Goal: Information Seeking & Learning: Compare options

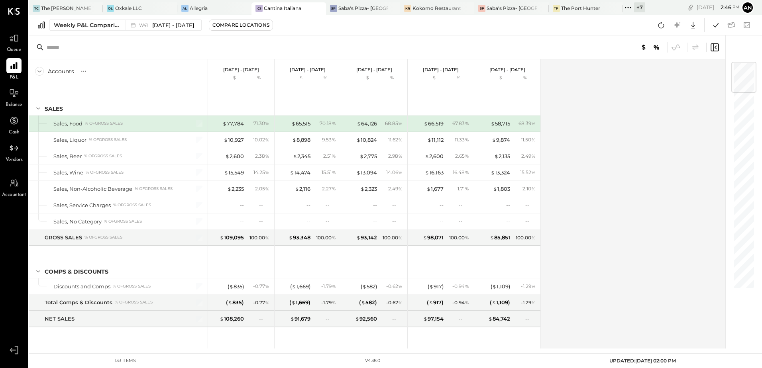
click at [672, 144] on div "Accounts S % GL Oct 6 - 12, 2025 $ % Sep 29 - Oct 5, 2025 $ % Sep 22 - 28, 2025…" at bounding box center [377, 203] width 697 height 289
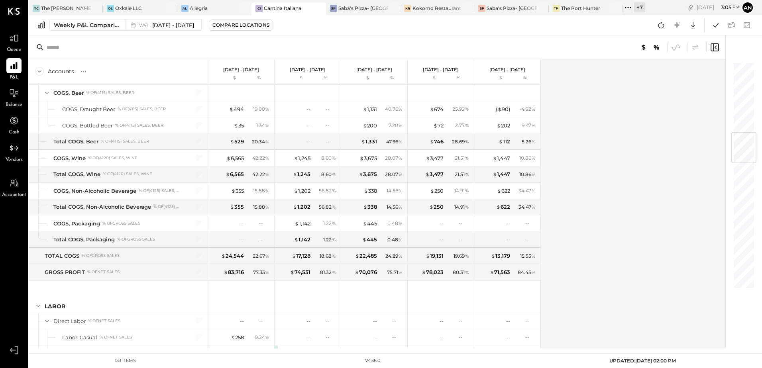
scroll to position [597, 0]
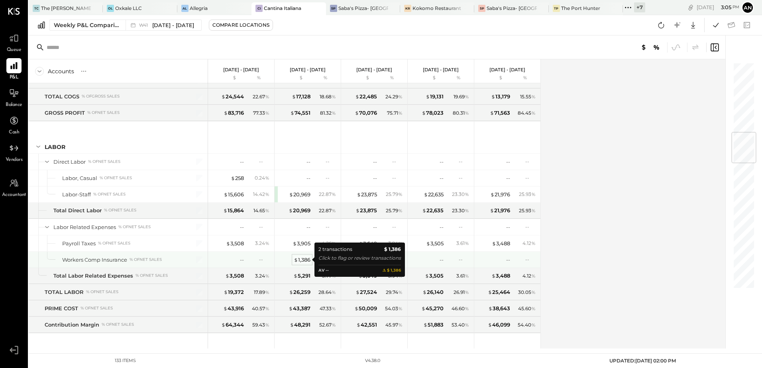
click at [303, 260] on div "$ 1,386" at bounding box center [302, 260] width 17 height 8
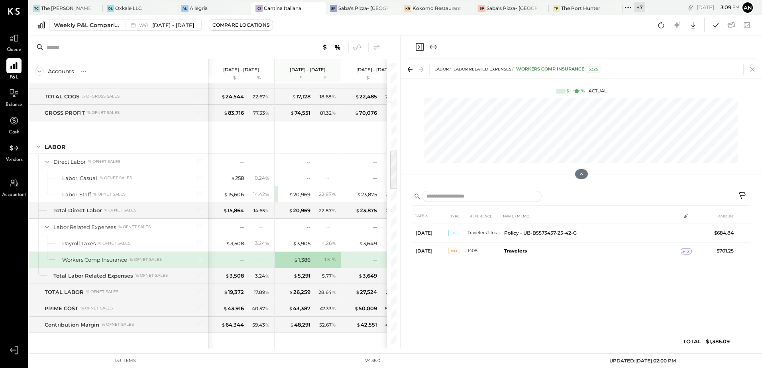
click at [754, 68] on icon at bounding box center [751, 69] width 11 height 11
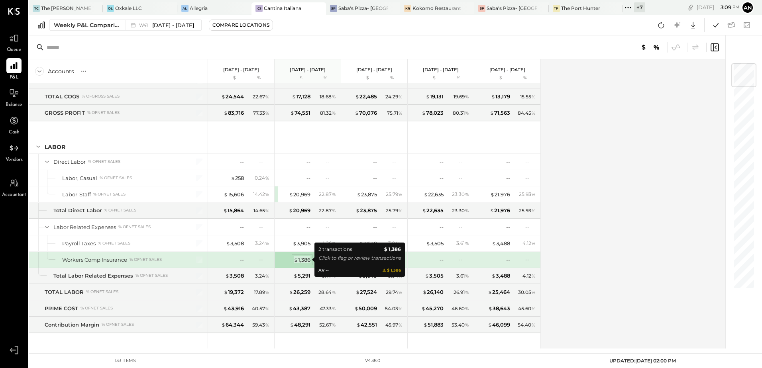
click at [302, 263] on div "$ 1,386" at bounding box center [302, 260] width 17 height 8
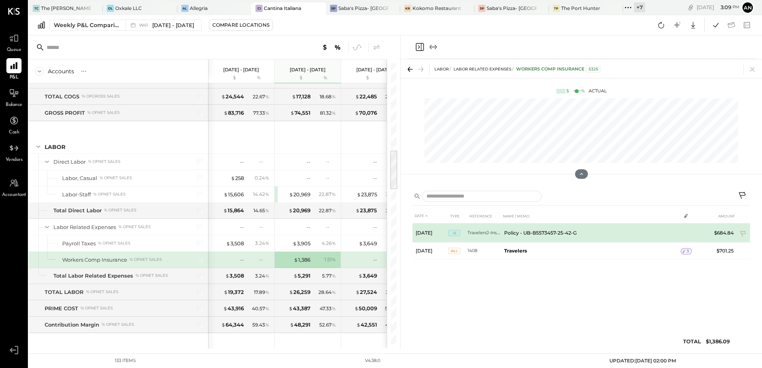
click at [517, 235] on td "Policy - UB-B5573457-25-42-G" at bounding box center [591, 232] width 180 height 19
click at [492, 234] on td "TravelersJ-Ins.-P09" at bounding box center [483, 232] width 33 height 19
click at [536, 234] on td "Policy - UB-B5573457-25-42-G" at bounding box center [591, 232] width 180 height 19
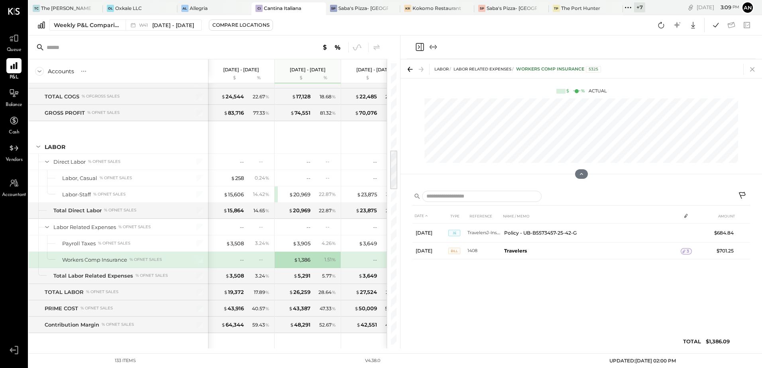
click at [753, 71] on icon at bounding box center [751, 69] width 11 height 11
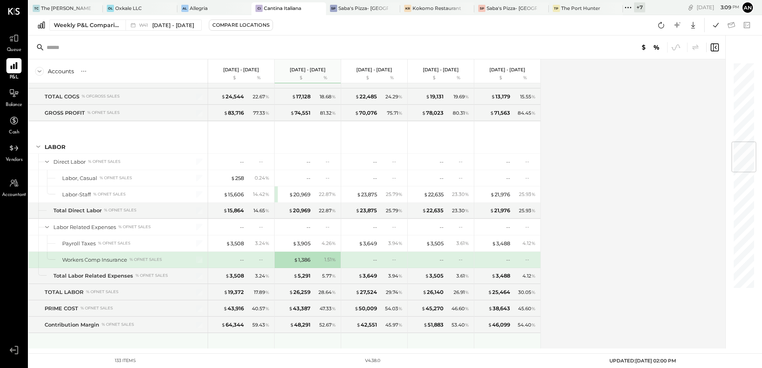
scroll to position [677, 0]
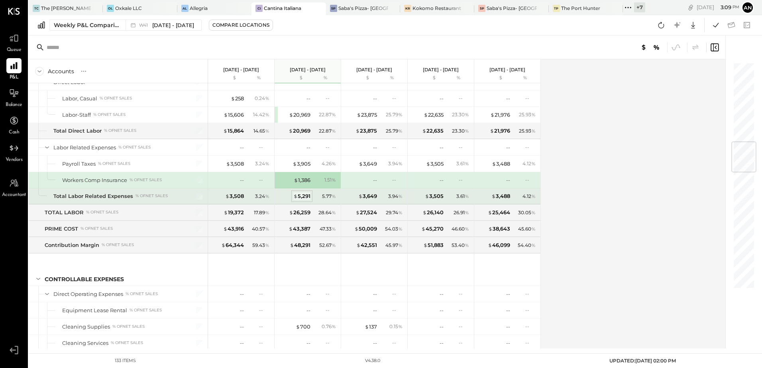
click at [302, 198] on div "$ 5,291" at bounding box center [301, 196] width 17 height 8
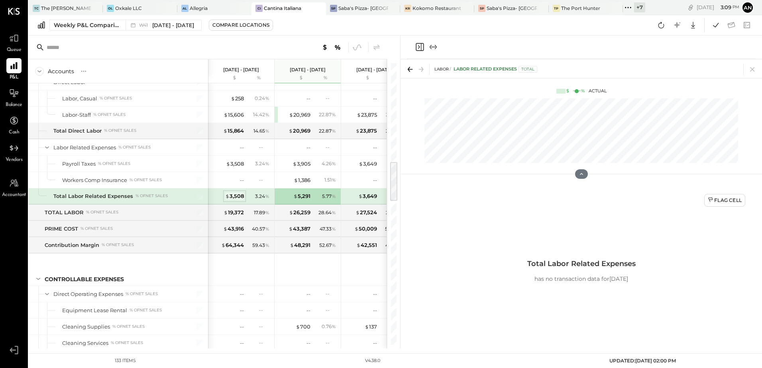
click at [239, 196] on div "$ 3,508" at bounding box center [234, 196] width 19 height 8
click at [753, 70] on icon at bounding box center [751, 69] width 11 height 11
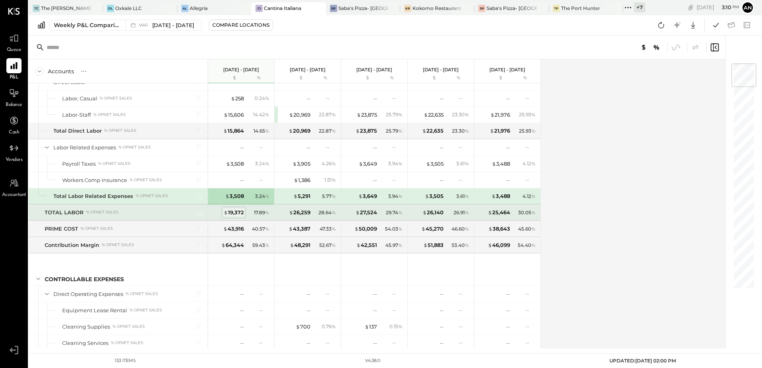
click at [228, 213] on span "$" at bounding box center [225, 212] width 4 height 6
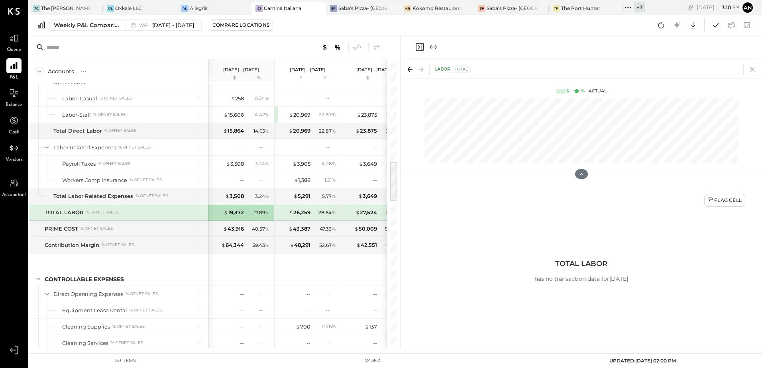
click at [750, 67] on icon at bounding box center [752, 69] width 4 height 4
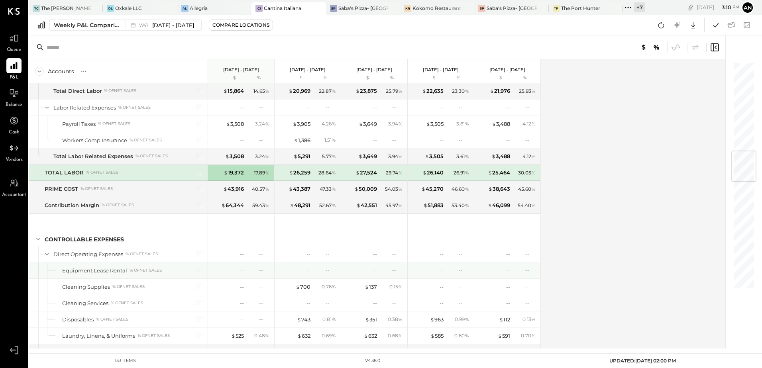
scroll to position [757, 0]
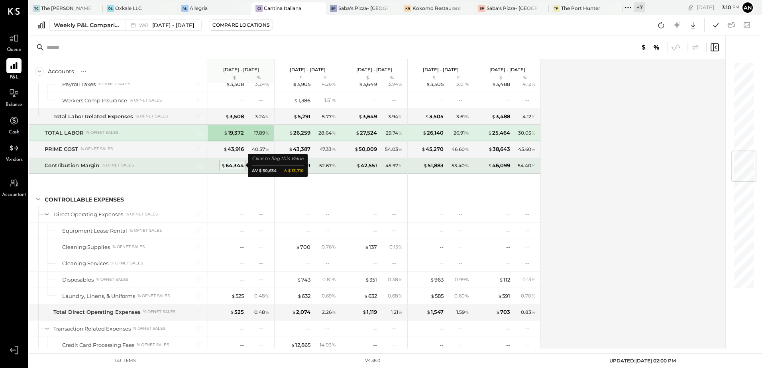
click at [233, 163] on div "$ 64,344" at bounding box center [232, 166] width 23 height 8
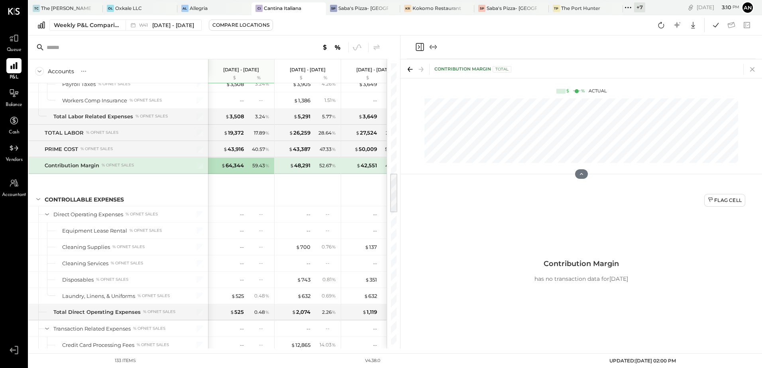
click at [751, 69] on icon at bounding box center [751, 69] width 11 height 11
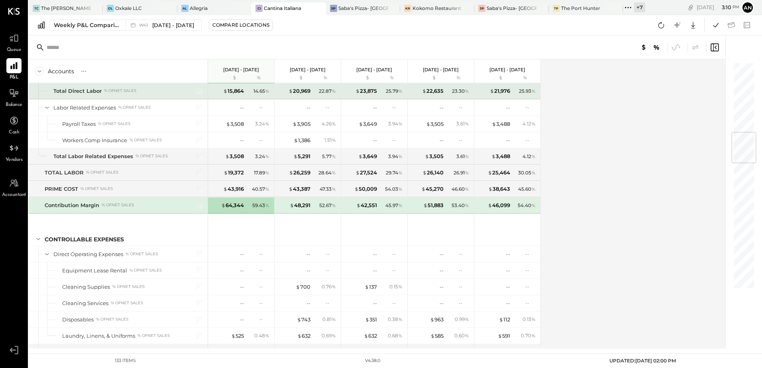
scroll to position [597, 0]
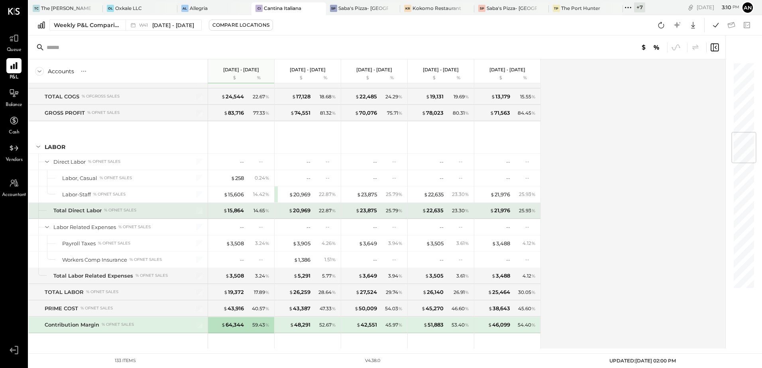
click at [79, 212] on div "Total Direct Labor" at bounding box center [77, 211] width 48 height 8
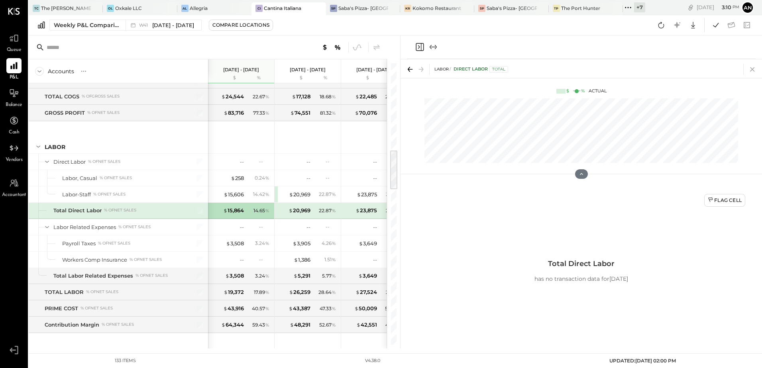
click at [749, 69] on icon at bounding box center [751, 69] width 11 height 11
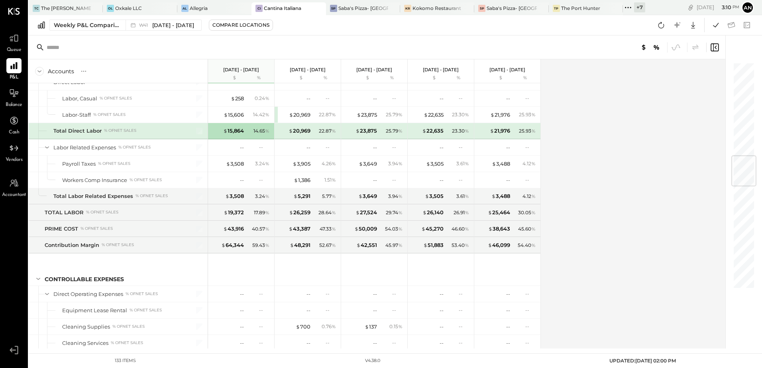
scroll to position [797, 0]
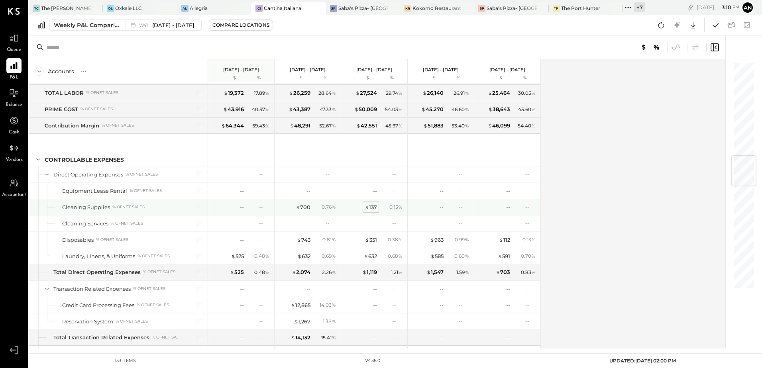
click at [372, 206] on div "$ 137" at bounding box center [370, 208] width 12 height 8
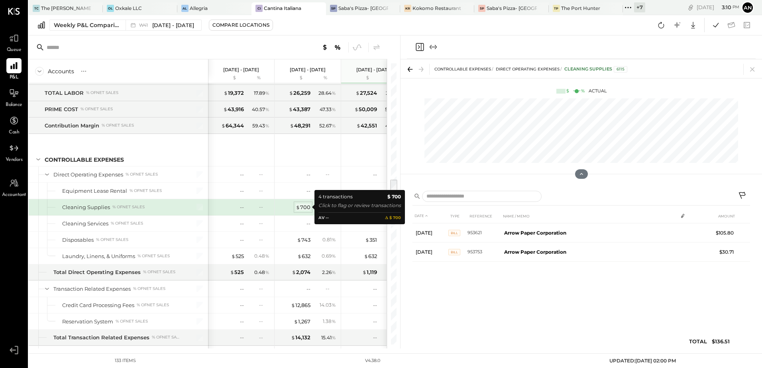
click at [304, 207] on div "$ 700" at bounding box center [303, 208] width 15 height 8
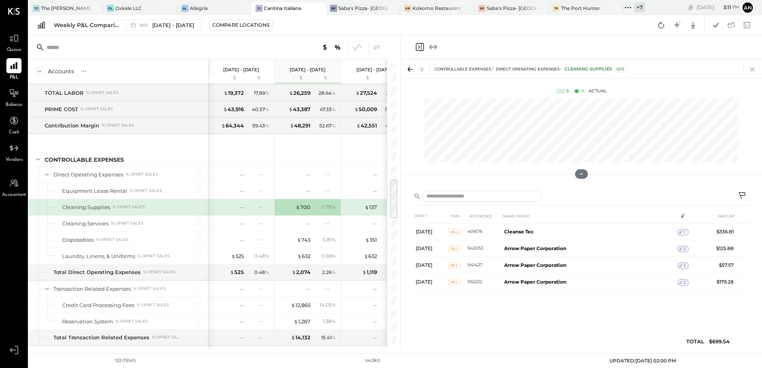
click at [750, 72] on icon at bounding box center [751, 69] width 11 height 11
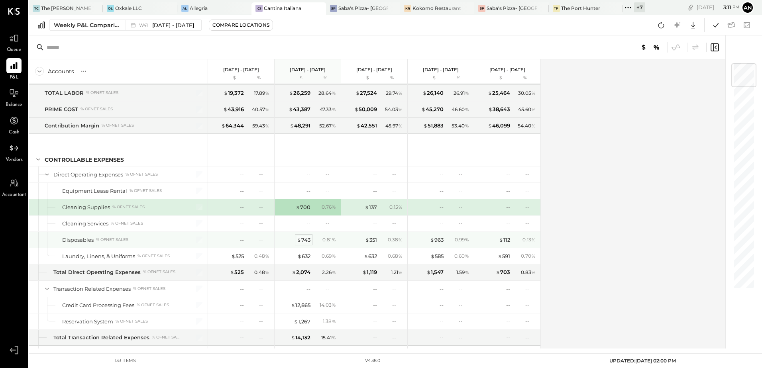
click at [303, 239] on div "$ 743" at bounding box center [304, 240] width 14 height 8
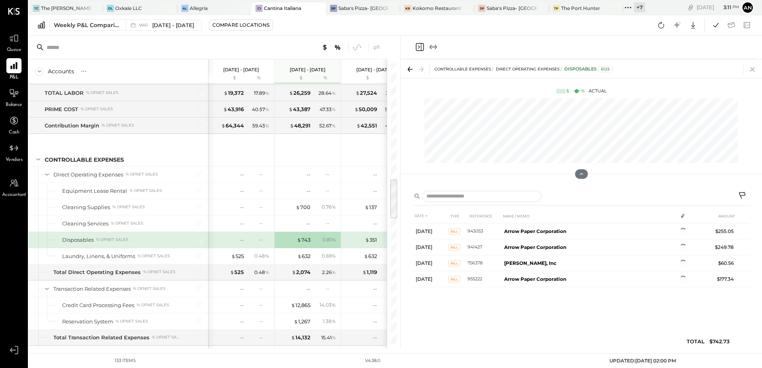
click at [751, 69] on icon at bounding box center [751, 69] width 11 height 11
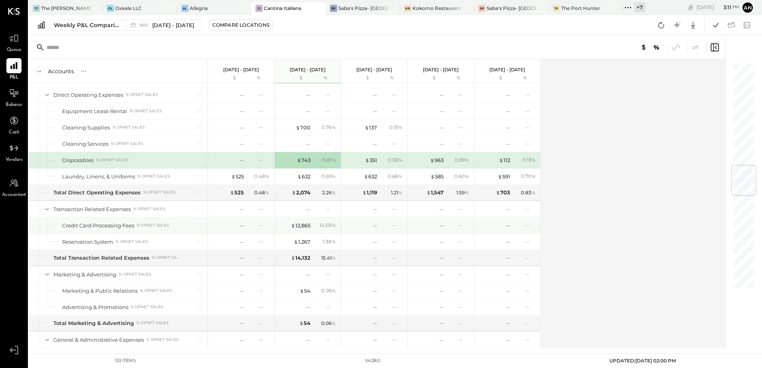
scroll to position [916, 0]
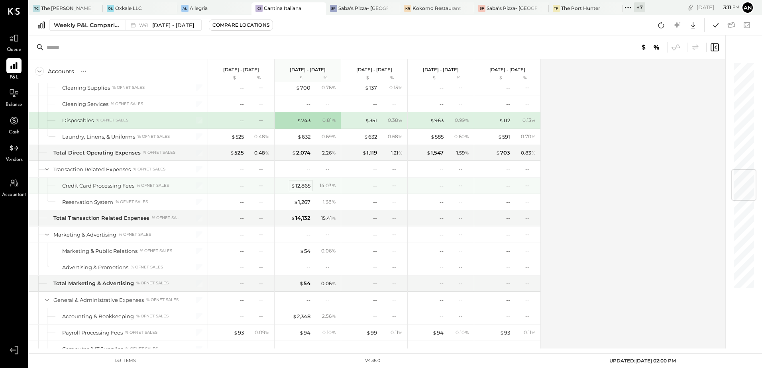
click at [303, 186] on div "$ 12,865" at bounding box center [301, 186] width 20 height 8
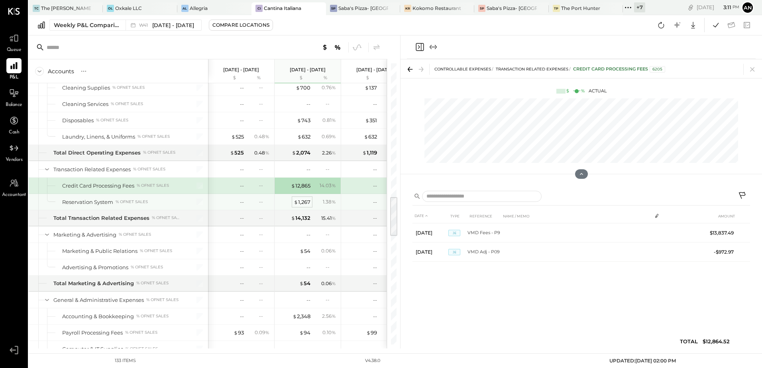
click at [301, 205] on div "$ 1,267" at bounding box center [302, 202] width 17 height 8
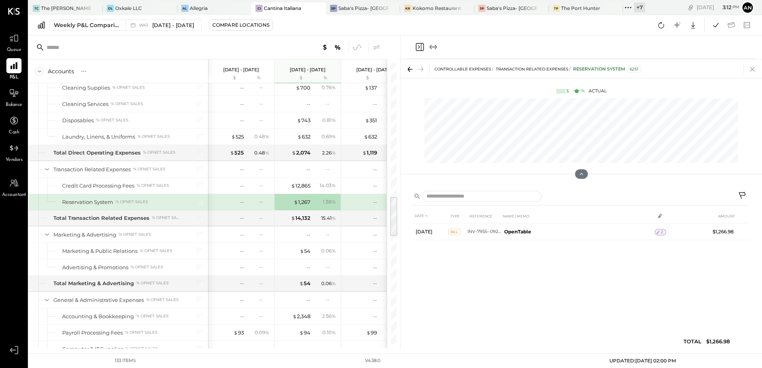
click at [754, 70] on icon at bounding box center [751, 69] width 11 height 11
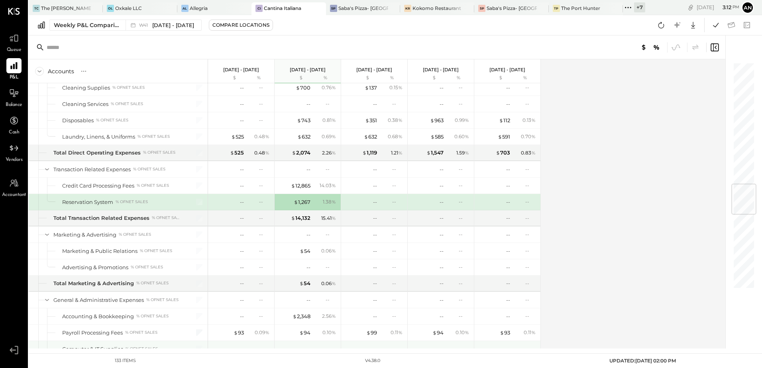
scroll to position [1036, 0]
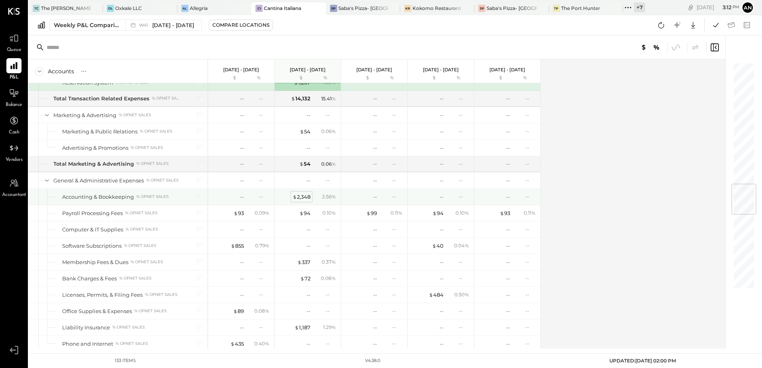
click at [306, 199] on div "$ 2,348" at bounding box center [301, 197] width 18 height 8
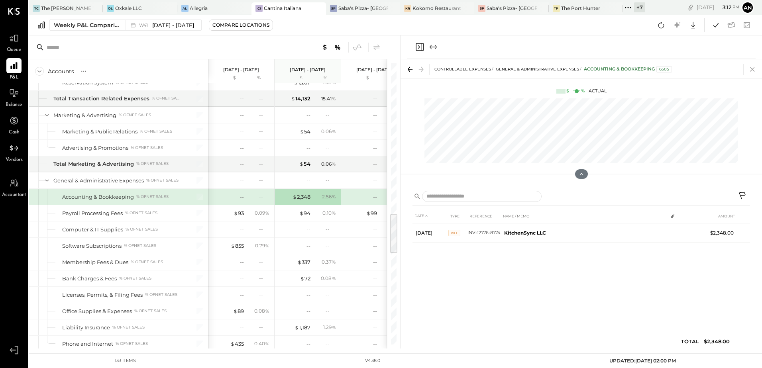
click at [753, 71] on icon at bounding box center [751, 69] width 11 height 11
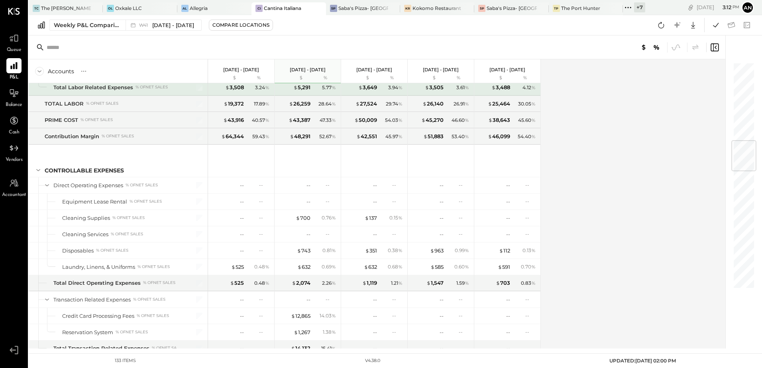
scroll to position [666, 0]
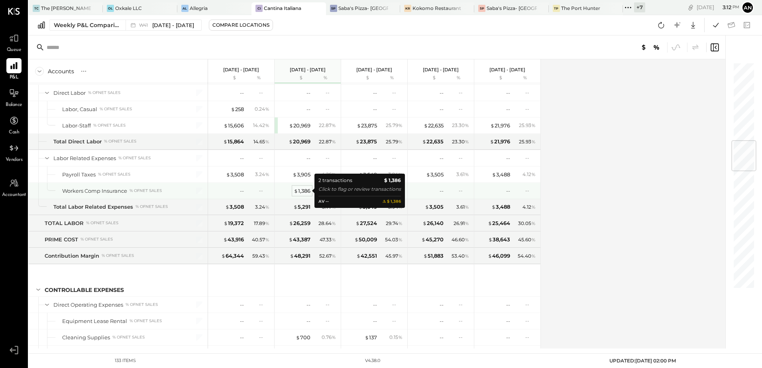
click at [300, 191] on div "$ 1,386" at bounding box center [302, 191] width 17 height 8
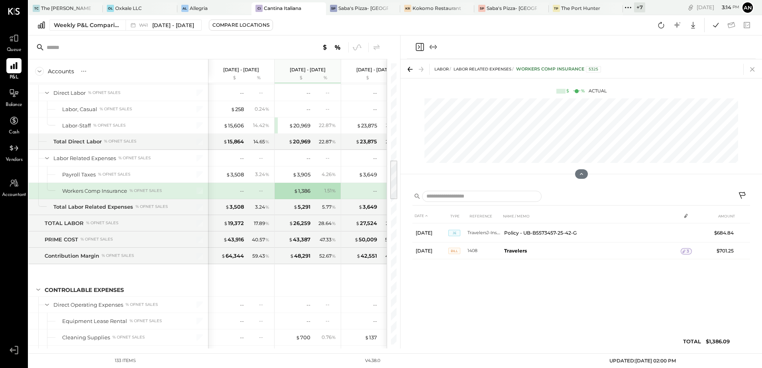
click at [756, 67] on icon at bounding box center [751, 69] width 11 height 11
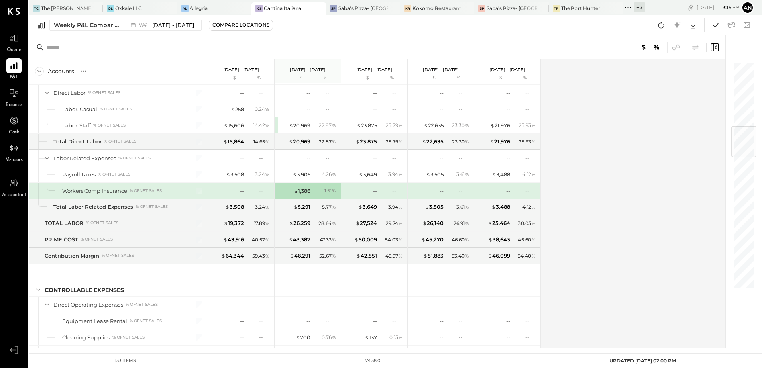
scroll to position [547, 0]
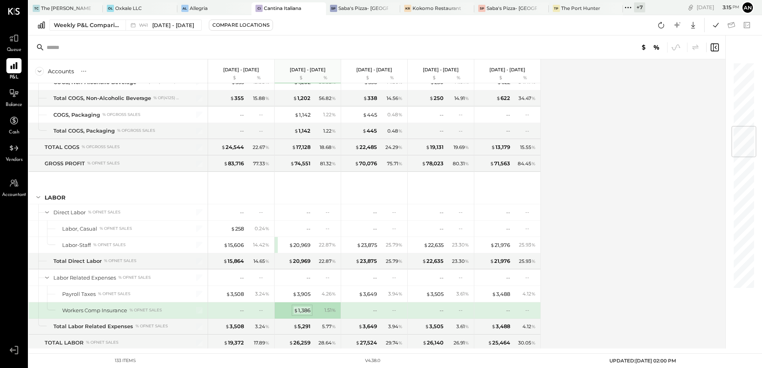
click at [300, 309] on div "$ 1,386" at bounding box center [302, 311] width 17 height 8
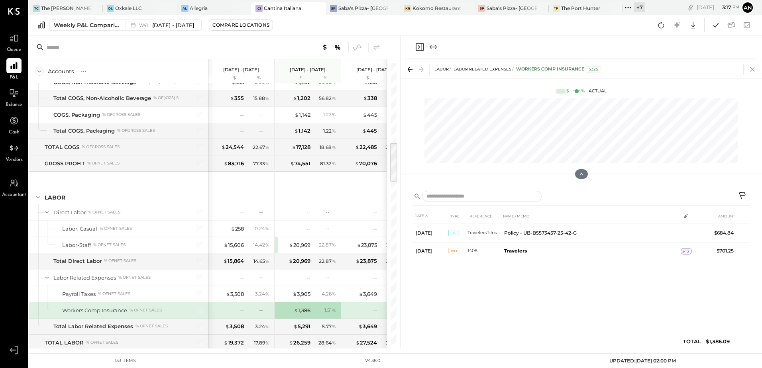
click at [755, 70] on icon at bounding box center [751, 69] width 11 height 11
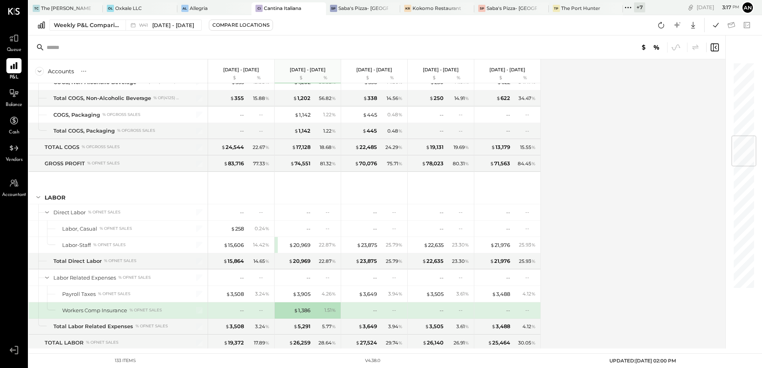
scroll to position [627, 0]
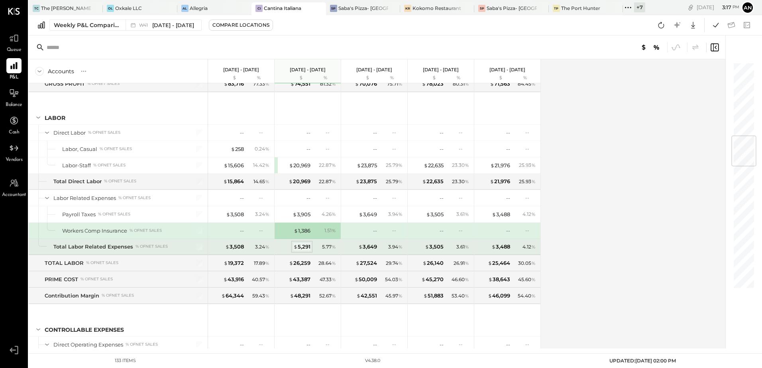
click at [303, 246] on div "$ 5,291" at bounding box center [301, 247] width 17 height 8
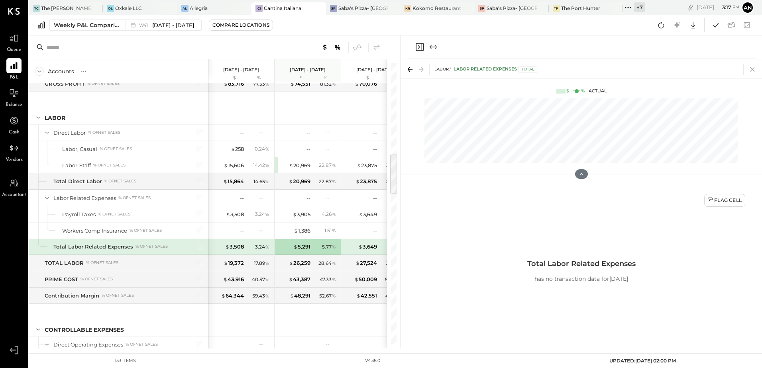
click at [751, 69] on icon at bounding box center [751, 69] width 11 height 11
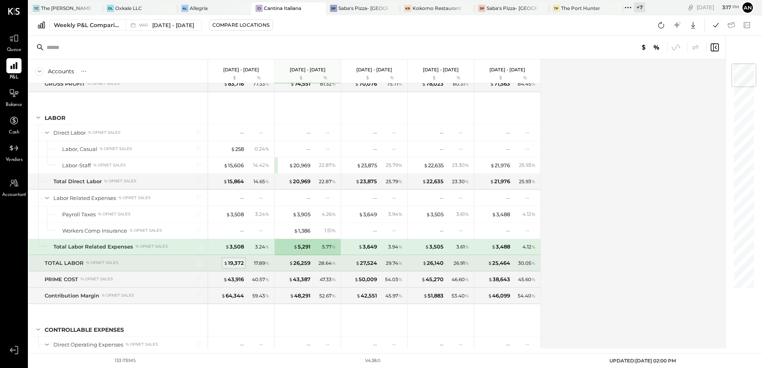
click at [235, 263] on div "$ 19,372" at bounding box center [233, 263] width 20 height 8
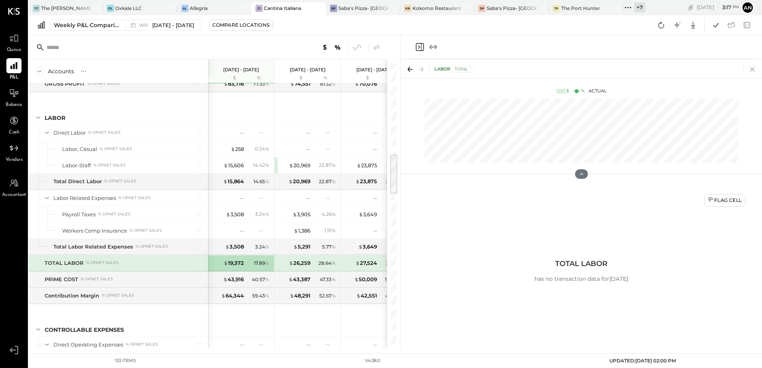
click at [755, 72] on icon at bounding box center [751, 69] width 11 height 11
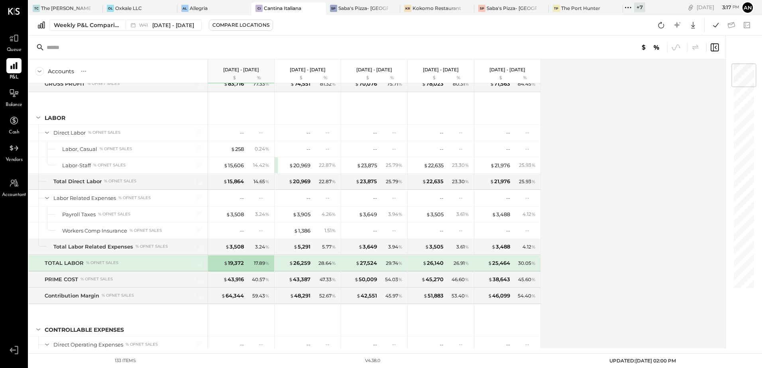
click at [107, 260] on div "% of NET SALES" at bounding box center [102, 263] width 32 height 6
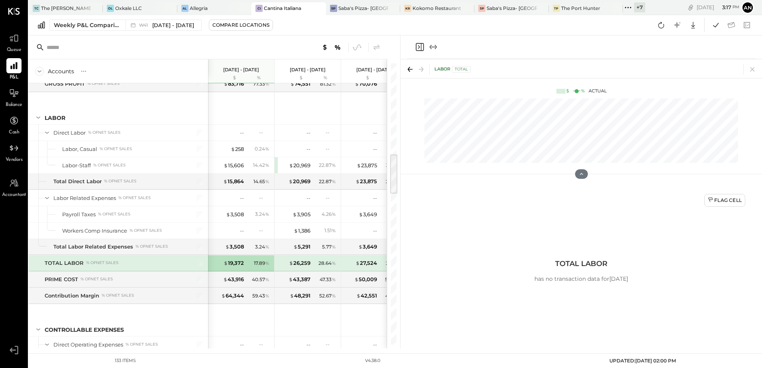
click at [240, 268] on div "$ 19,372 17.89 %" at bounding box center [242, 263] width 60 height 16
click at [753, 68] on icon at bounding box center [752, 69] width 4 height 4
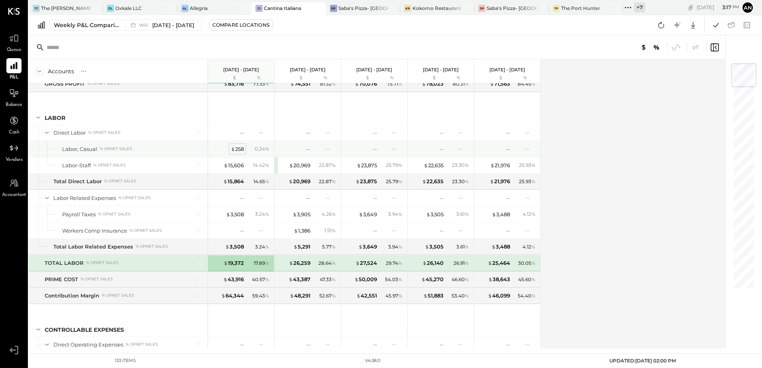
click at [239, 148] on div "$ 258" at bounding box center [237, 149] width 13 height 8
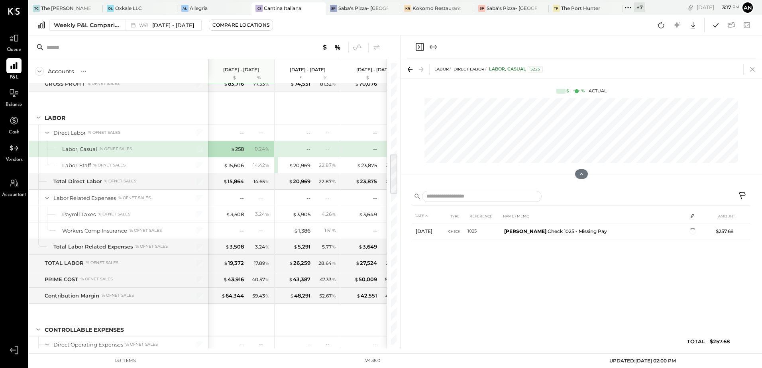
click at [753, 70] on icon at bounding box center [752, 69] width 4 height 4
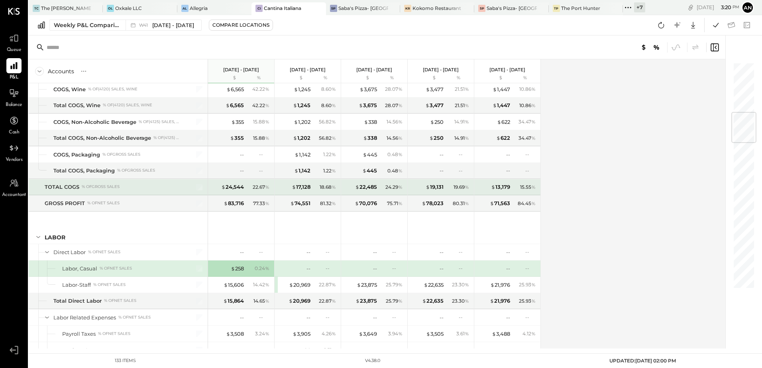
scroll to position [427, 0]
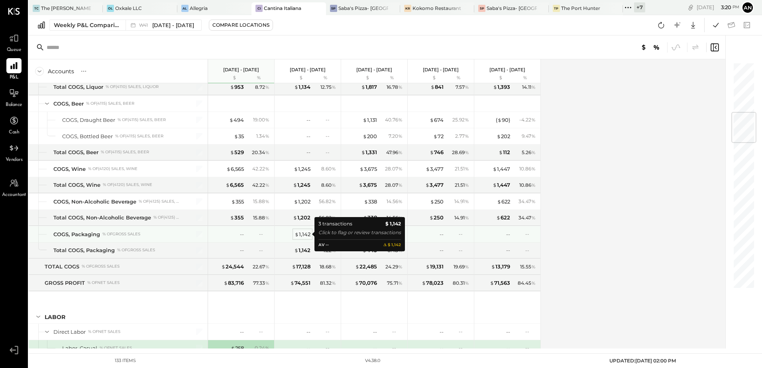
click at [302, 236] on div "$ 1,142" at bounding box center [302, 235] width 16 height 8
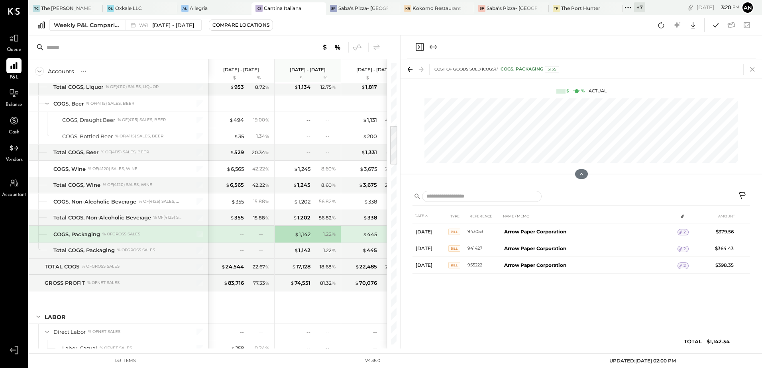
click at [756, 69] on icon at bounding box center [751, 69] width 11 height 11
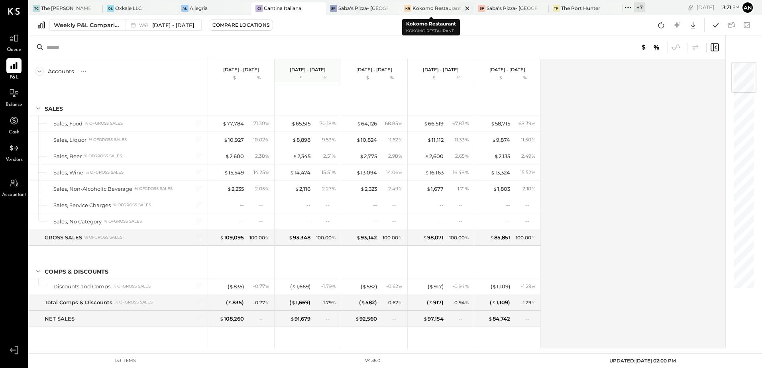
click at [430, 7] on div "Kokomo Restaurant" at bounding box center [436, 8] width 49 height 7
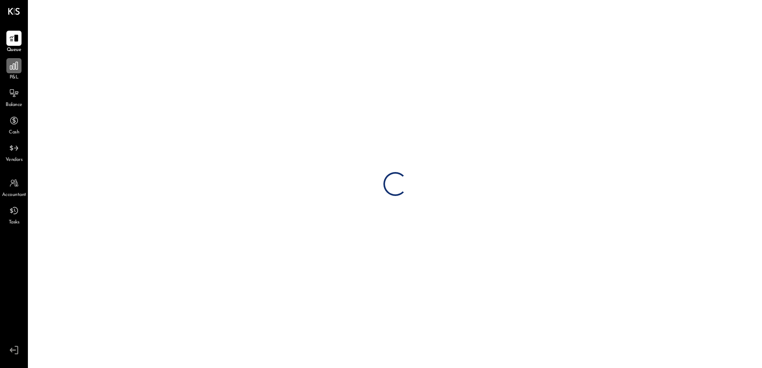
click at [13, 69] on icon at bounding box center [14, 66] width 10 height 10
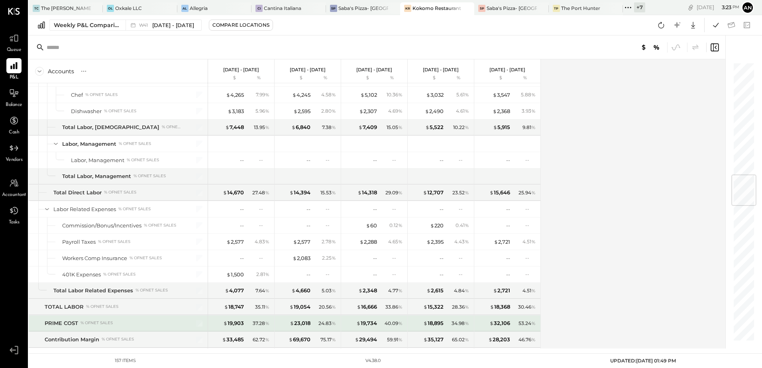
scroll to position [956, 0]
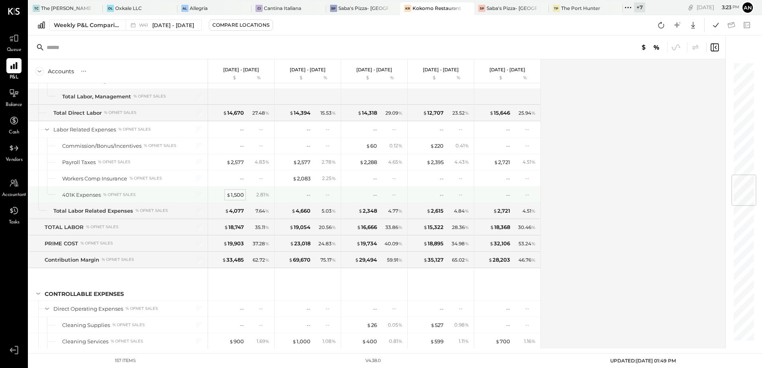
click at [239, 194] on div "$ 1,500" at bounding box center [235, 195] width 18 height 8
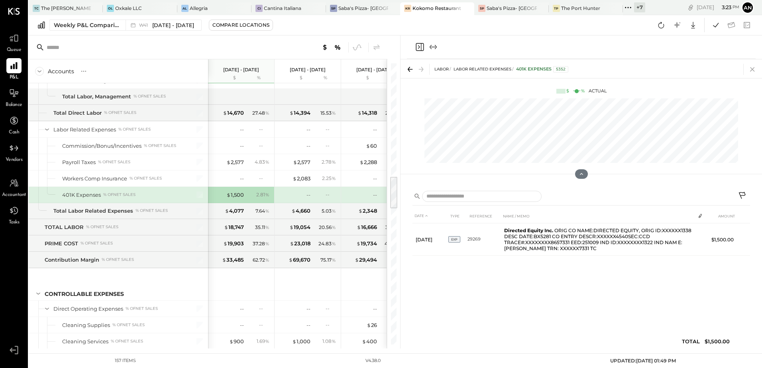
click at [754, 67] on icon at bounding box center [751, 69] width 11 height 11
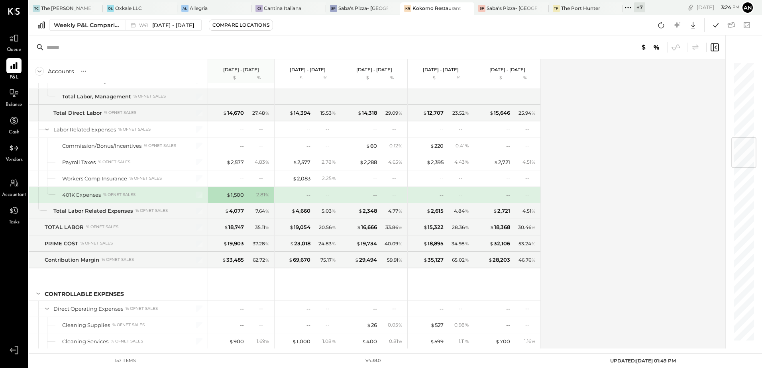
scroll to position [637, 0]
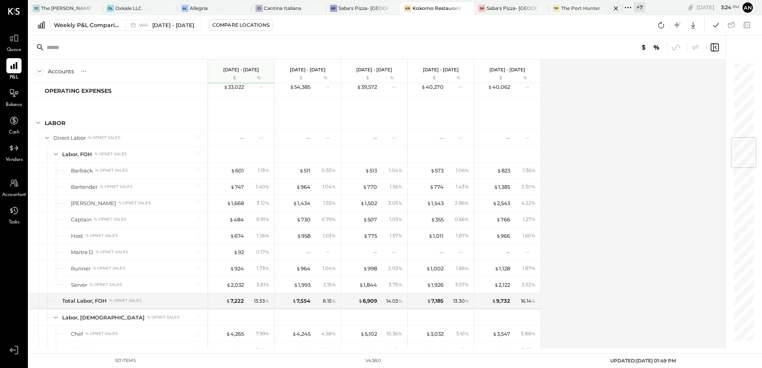
click at [568, 10] on div "The Port Hunter" at bounding box center [580, 8] width 39 height 7
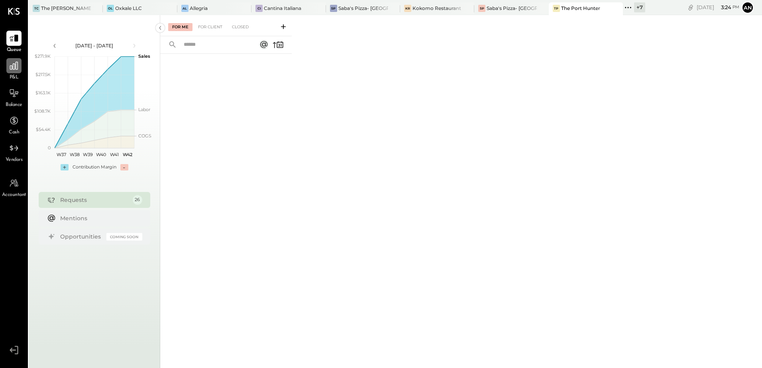
click at [8, 67] on div at bounding box center [13, 65] width 15 height 15
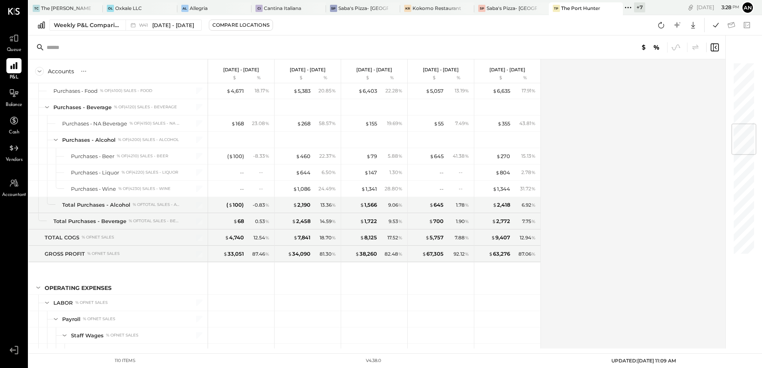
scroll to position [518, 0]
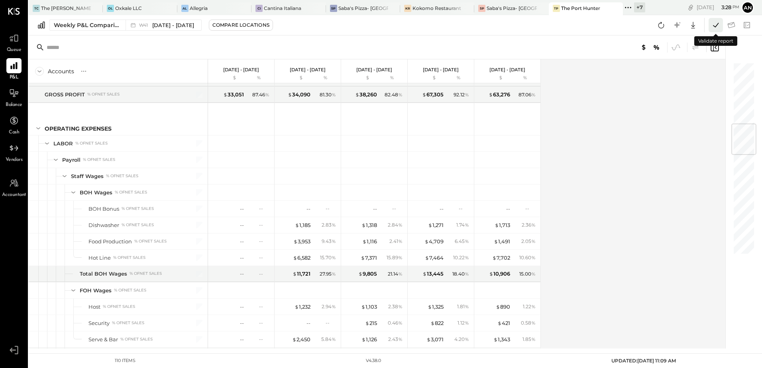
click at [719, 25] on icon at bounding box center [715, 25] width 10 height 10
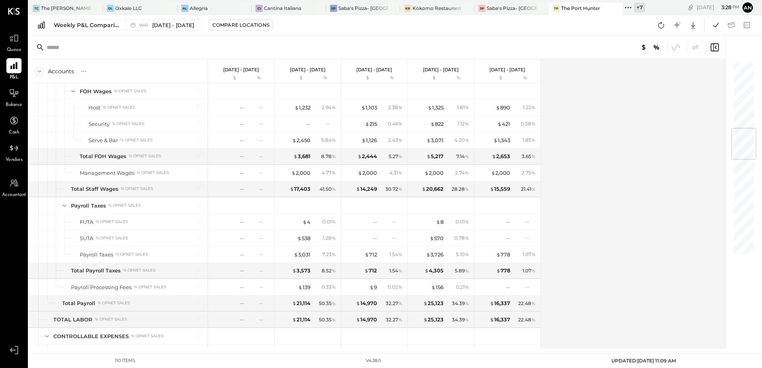
scroll to position [438, 0]
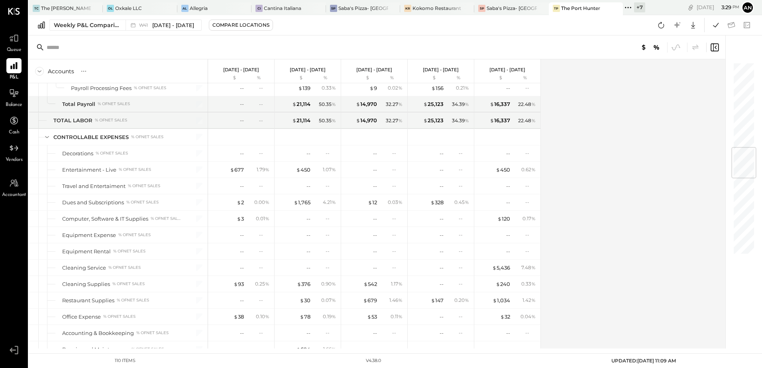
scroll to position [717, 0]
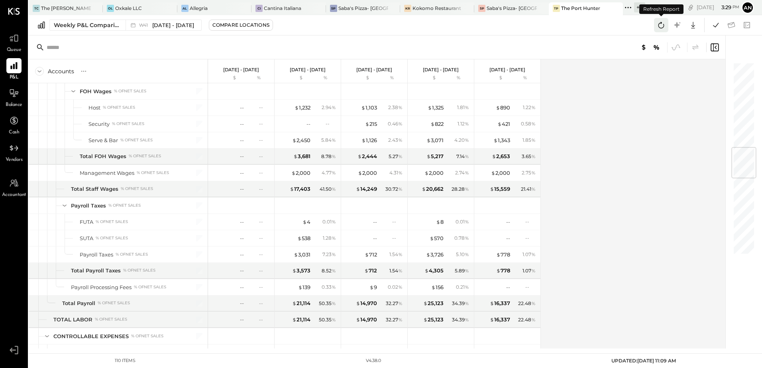
click at [660, 25] on icon at bounding box center [661, 25] width 10 height 10
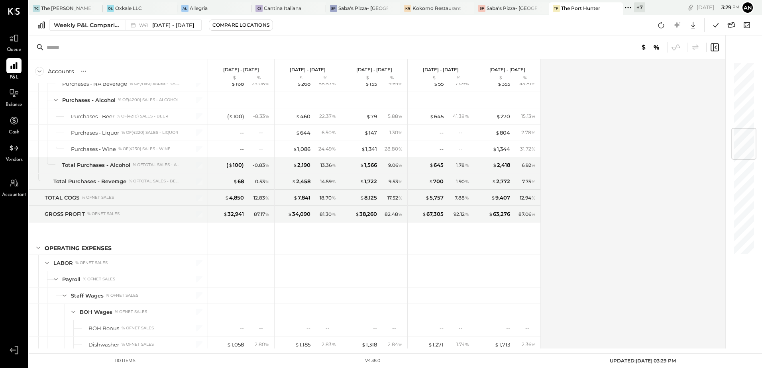
scroll to position [558, 0]
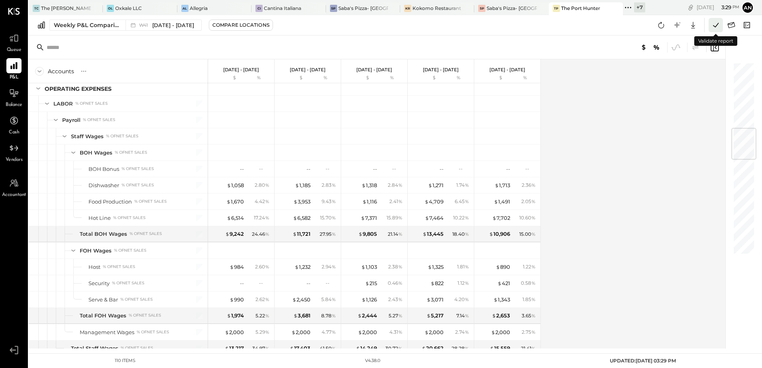
click at [715, 23] on icon at bounding box center [715, 25] width 10 height 10
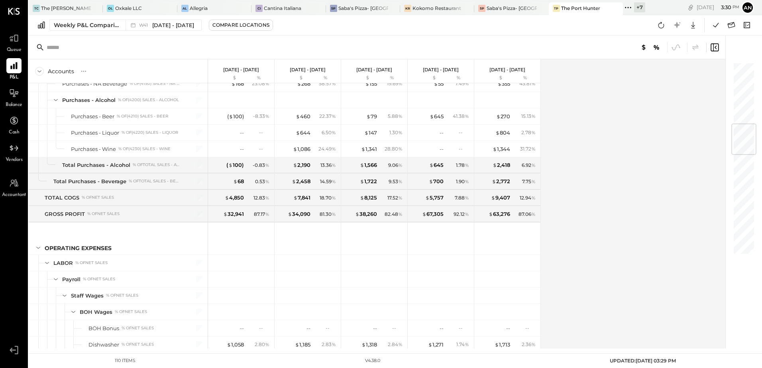
scroll to position [518, 0]
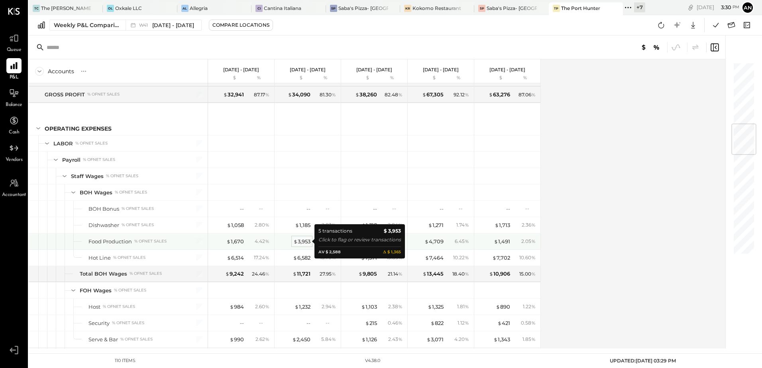
click at [306, 241] on div "$ 3,953" at bounding box center [301, 242] width 17 height 8
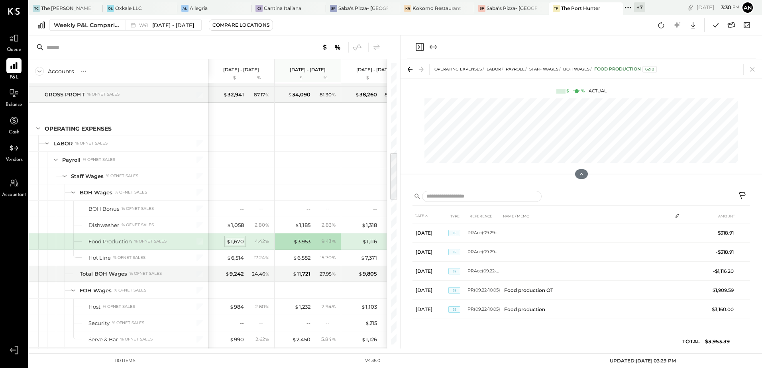
click at [239, 242] on div "$ 1,670" at bounding box center [235, 242] width 18 height 8
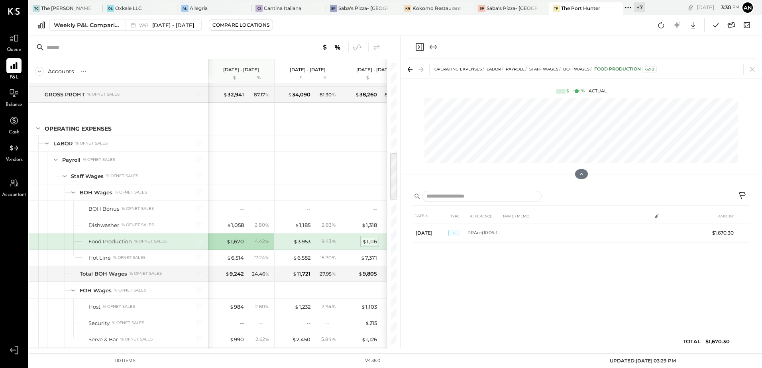
click at [364, 243] on span "$" at bounding box center [364, 241] width 4 height 6
click at [751, 69] on icon at bounding box center [751, 69] width 11 height 11
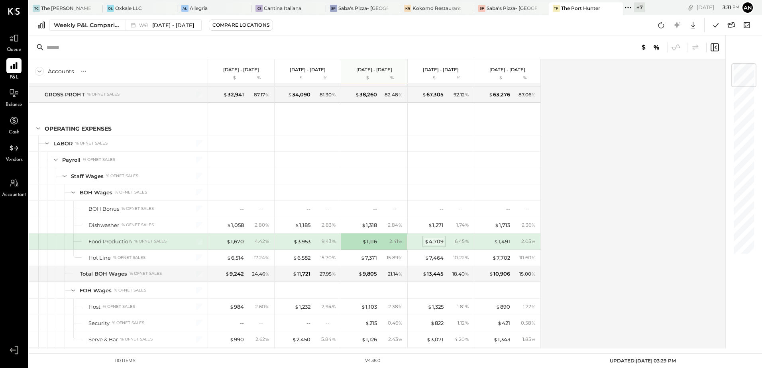
click at [439, 242] on div "$ 4,709" at bounding box center [433, 242] width 19 height 8
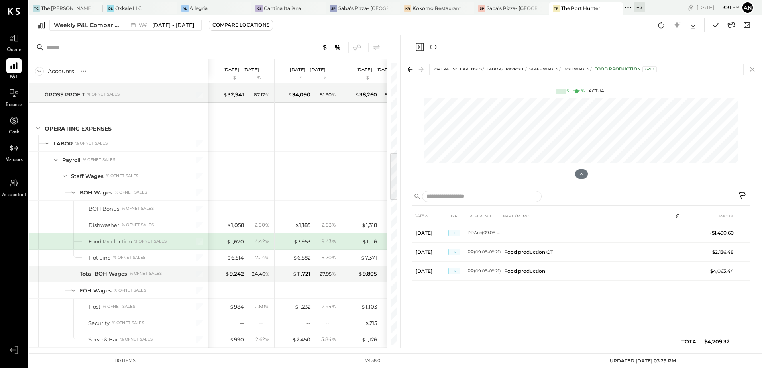
click at [749, 66] on icon at bounding box center [751, 69] width 11 height 11
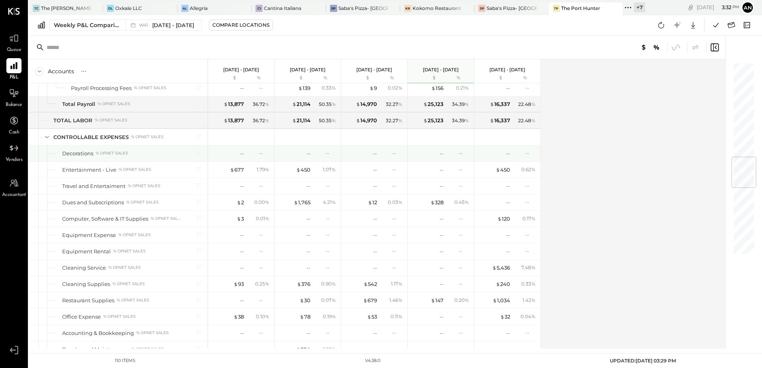
scroll to position [797, 0]
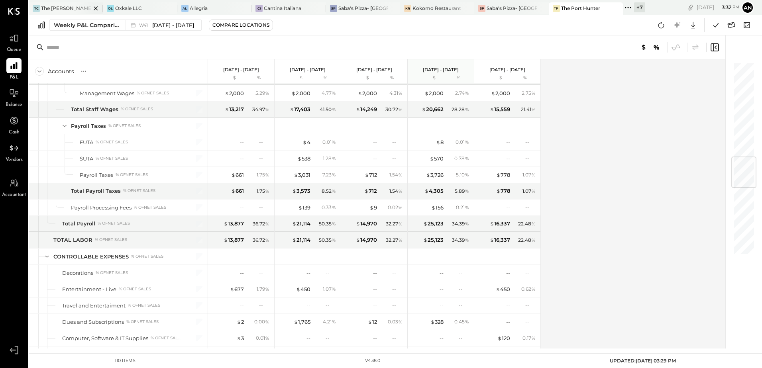
click at [65, 10] on div "The [PERSON_NAME]" at bounding box center [66, 8] width 50 height 7
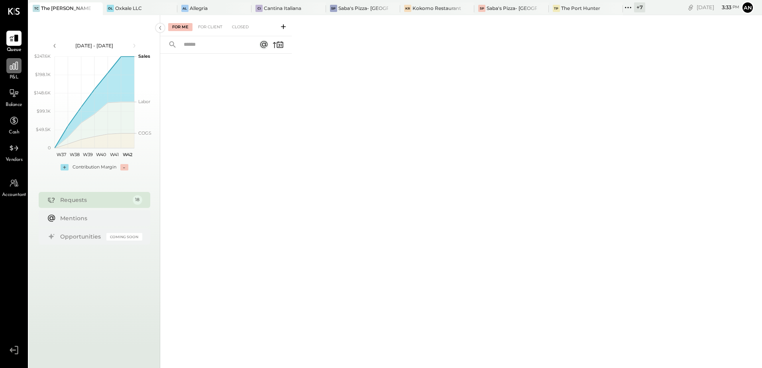
click at [10, 63] on icon at bounding box center [14, 66] width 10 height 10
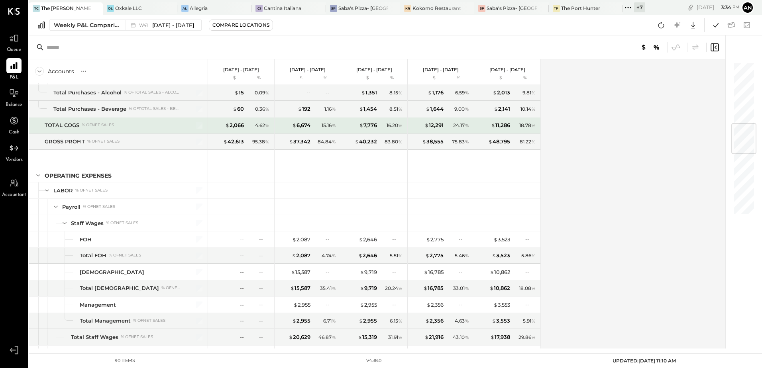
scroll to position [518, 0]
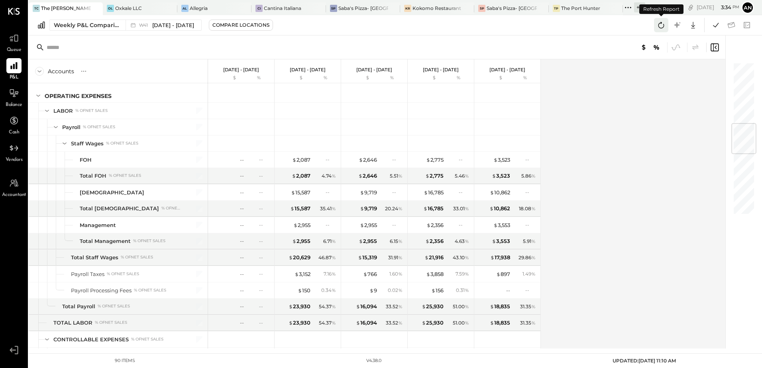
click at [660, 26] on icon at bounding box center [661, 25] width 10 height 10
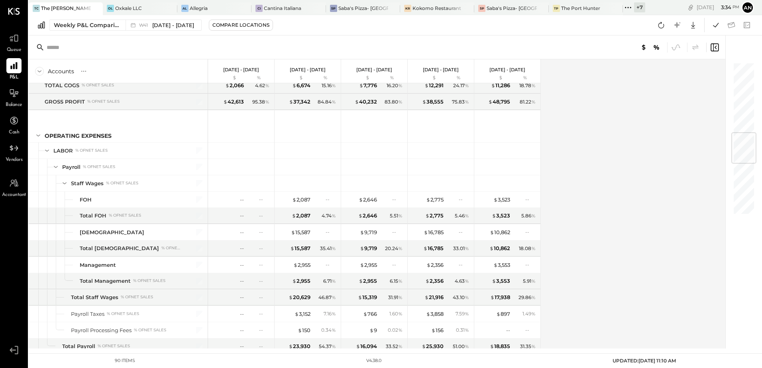
scroll to position [597, 0]
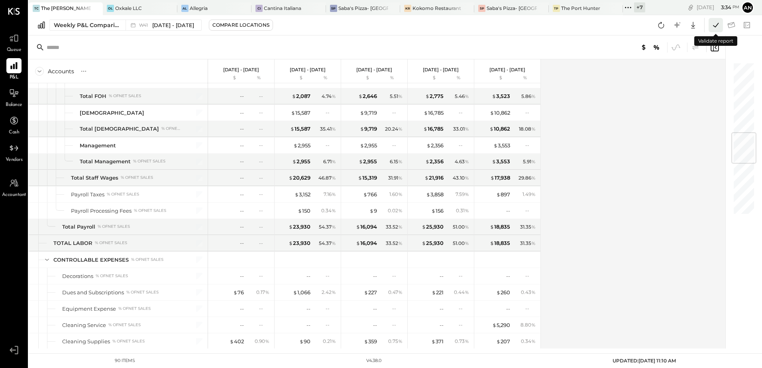
click at [718, 27] on icon at bounding box center [715, 25] width 10 height 10
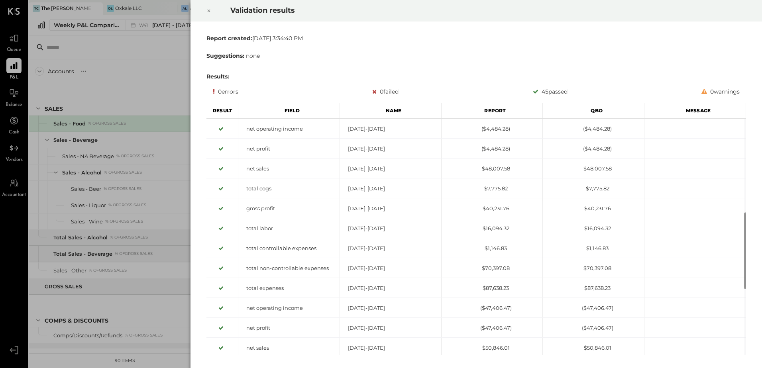
click at [207, 12] on icon at bounding box center [208, 11] width 5 height 10
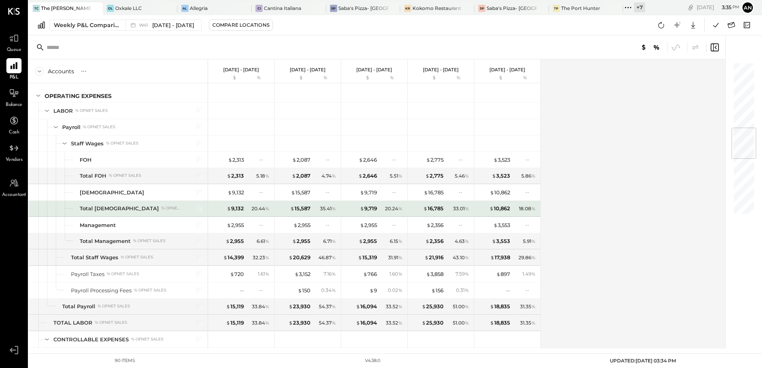
scroll to position [558, 0]
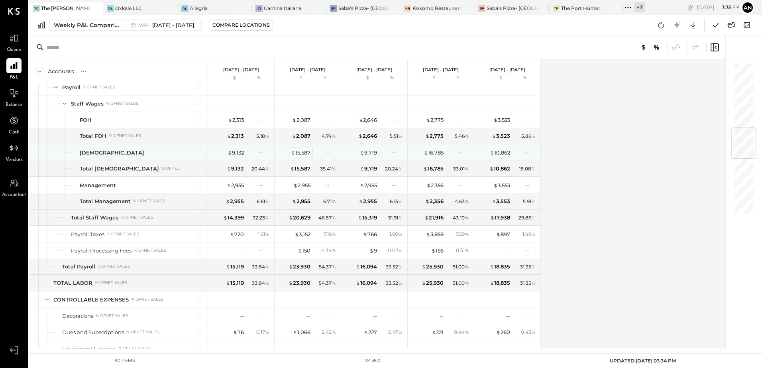
click at [305, 155] on div "$ 15,587" at bounding box center [301, 153] width 20 height 8
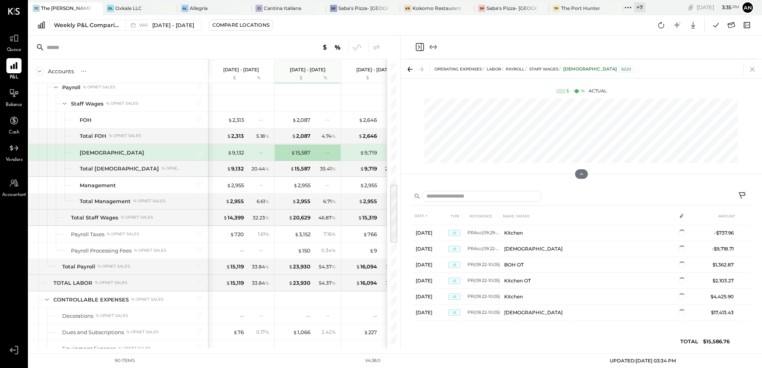
scroll to position [46, 0]
click at [750, 68] on icon at bounding box center [751, 69] width 11 height 11
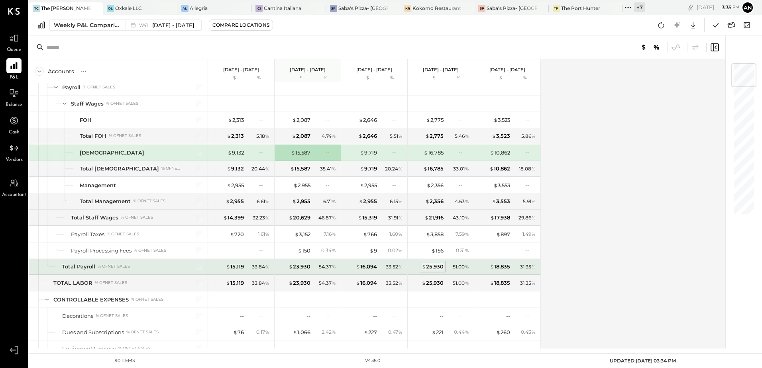
click at [426, 266] on div "$ 25,930" at bounding box center [432, 267] width 22 height 8
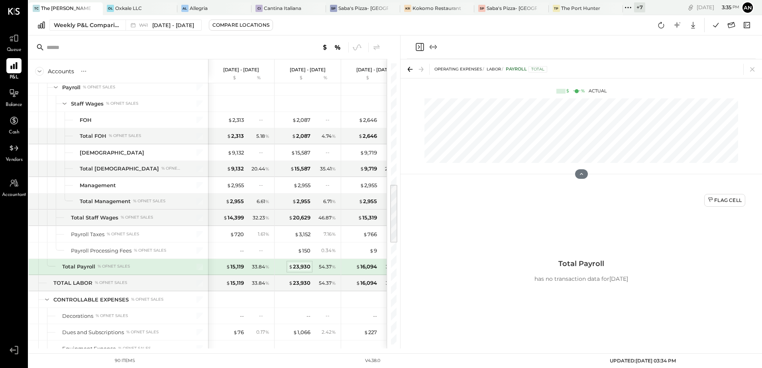
click at [308, 270] on div "$ 23,930" at bounding box center [299, 267] width 22 height 8
click at [305, 269] on div "$ 23,930" at bounding box center [299, 267] width 22 height 8
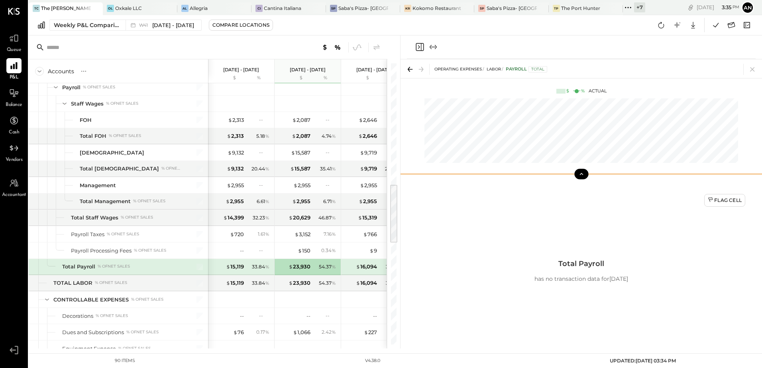
click at [583, 177] on icon at bounding box center [581, 173] width 7 height 7
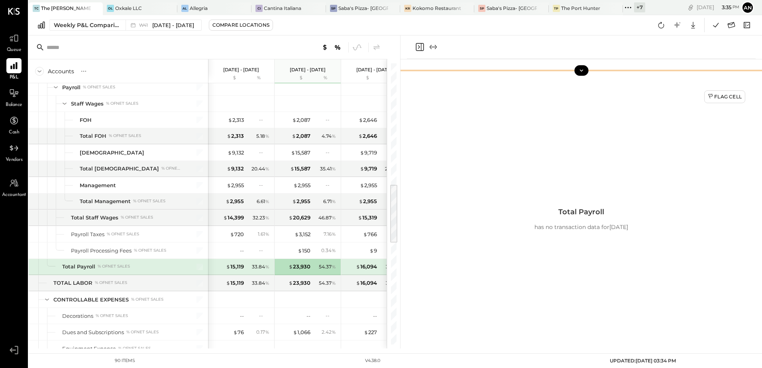
click at [588, 70] on div at bounding box center [580, 71] width 361 height 16
click at [584, 72] on icon at bounding box center [581, 70] width 7 height 7
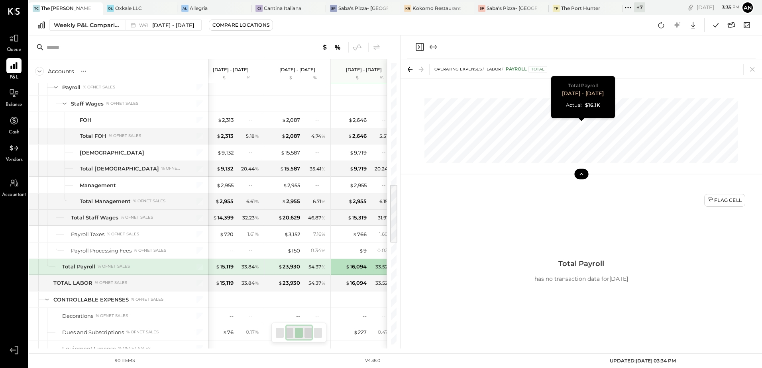
scroll to position [0, 77]
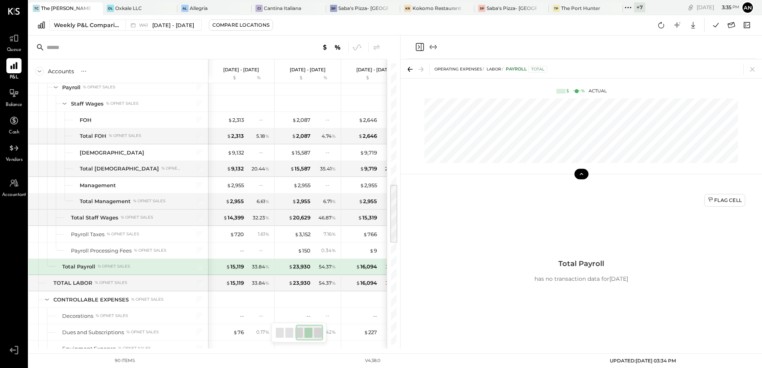
scroll to position [0, 143]
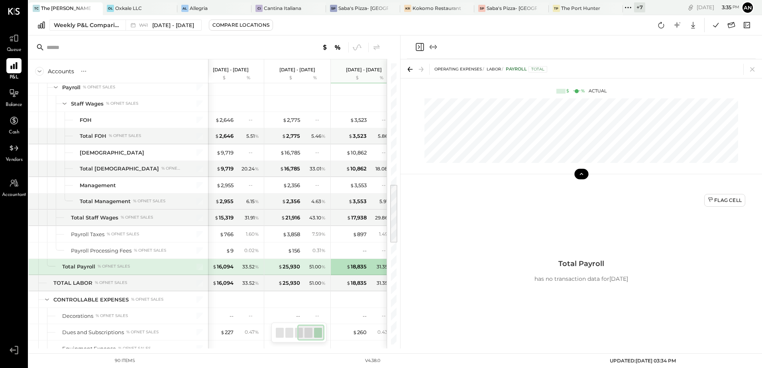
scroll to position [0, 154]
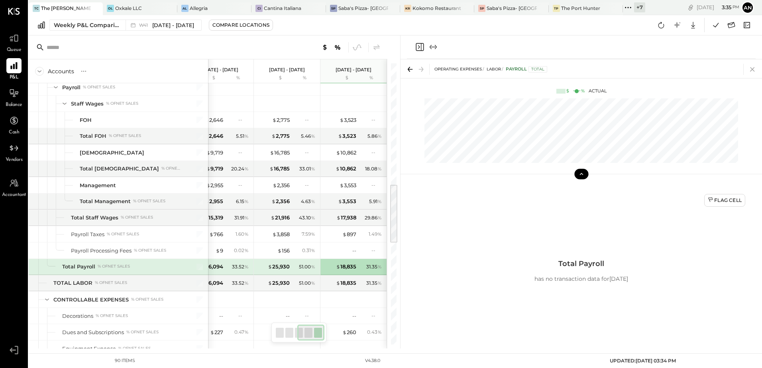
click at [748, 70] on icon at bounding box center [751, 69] width 11 height 11
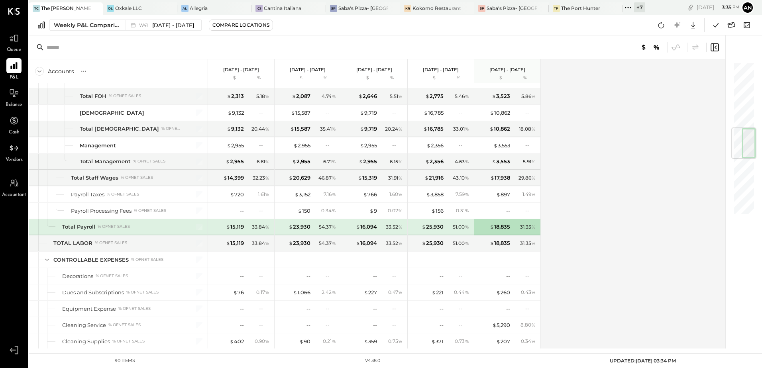
scroll to position [558, 0]
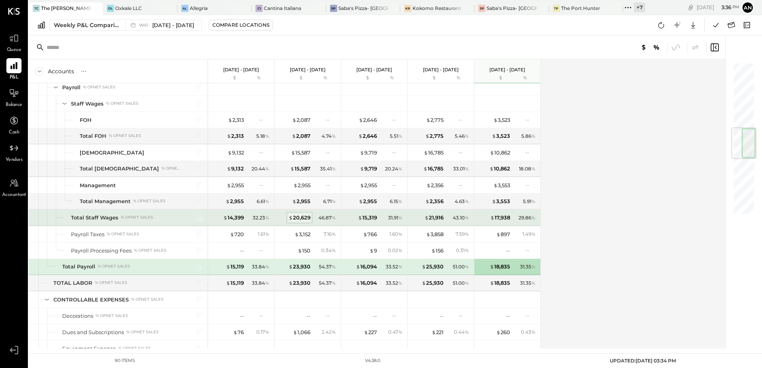
click at [305, 219] on div "$ 20,629" at bounding box center [299, 218] width 22 height 8
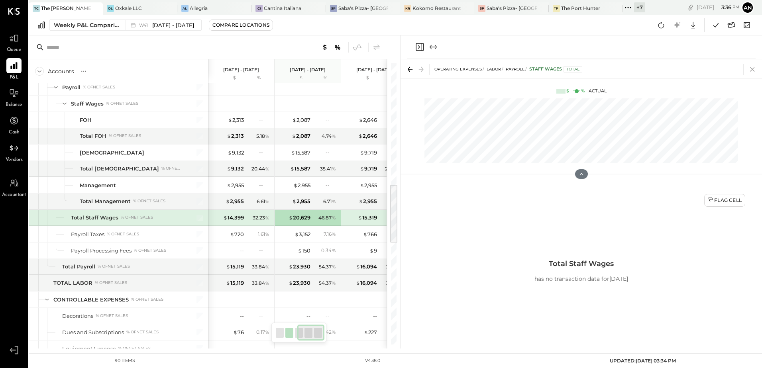
click at [751, 73] on icon at bounding box center [751, 69] width 11 height 11
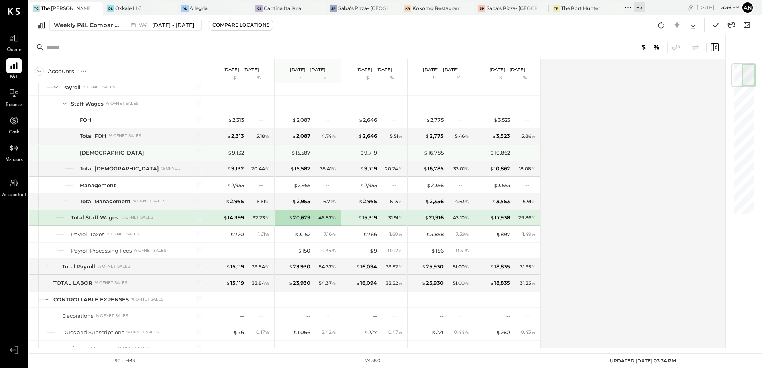
click at [317, 151] on div "--" at bounding box center [325, 152] width 26 height 7
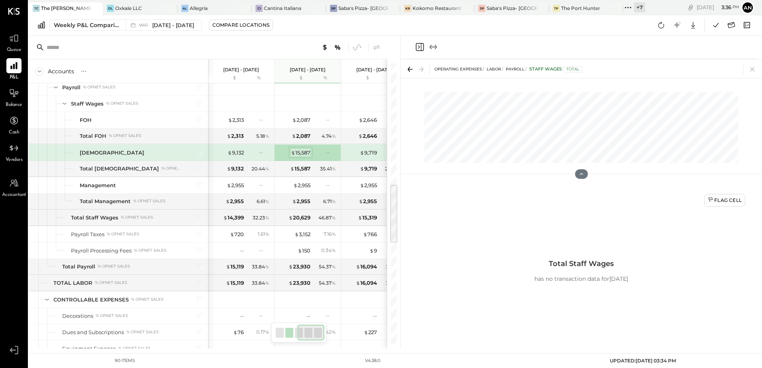
click at [303, 153] on div "$ 15,587" at bounding box center [301, 153] width 20 height 8
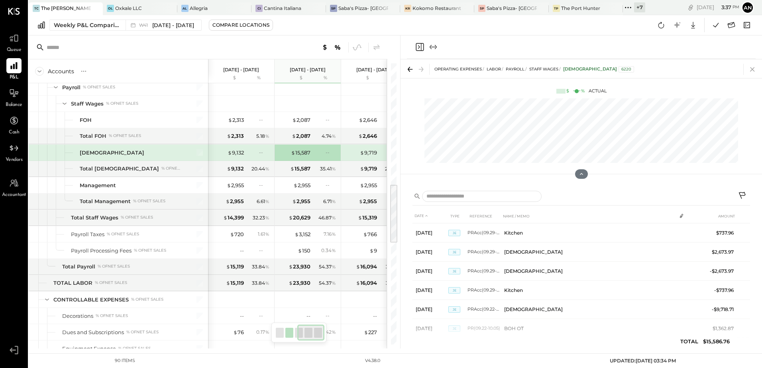
click at [756, 68] on icon at bounding box center [751, 69] width 11 height 11
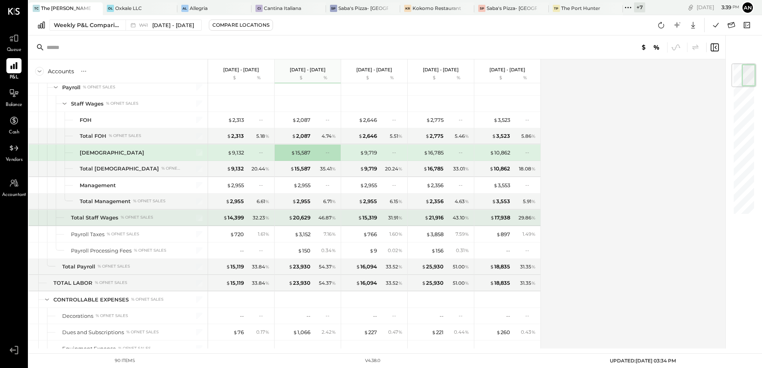
scroll to position [677, 0]
